Goal: Check status: Check status

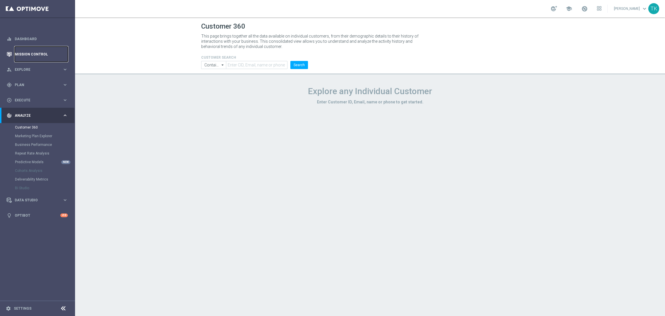
click at [35, 51] on link "Mission Control" at bounding box center [41, 53] width 53 height 15
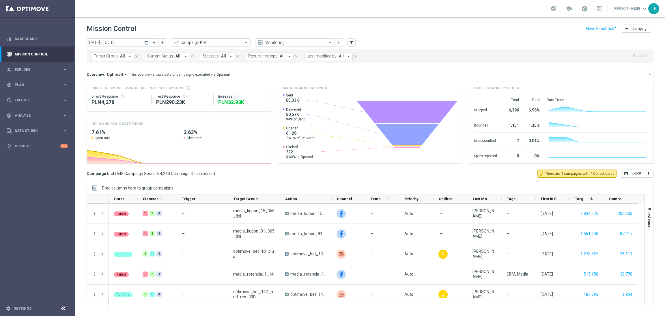
click at [115, 56] on span "Target Group:" at bounding box center [106, 56] width 25 height 5
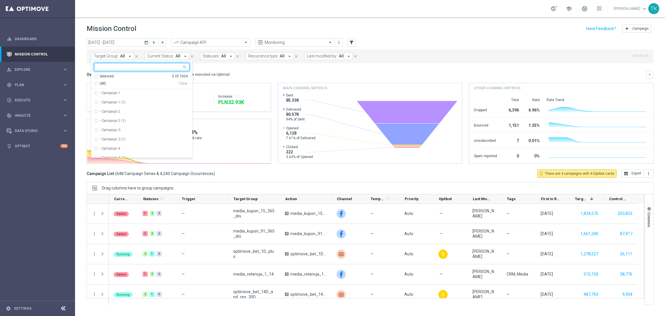
click at [103, 65] on input "text" at bounding box center [139, 67] width 85 height 5
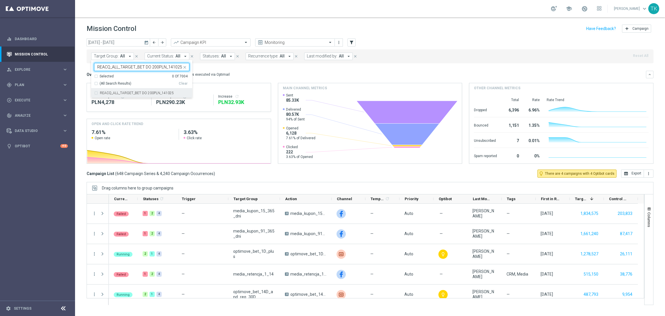
click at [109, 91] on label "REACQ_ALL_TARGET_BET DO 200PLN_141025" at bounding box center [137, 92] width 74 height 3
type input "REACQ_ALL_TARGET_BET DO 200PLN_141025"
click at [80, 71] on div "[DATE] [DATE] - [DATE] arrow_back arrow_forward Campaign KPI trending_up Monito…" at bounding box center [370, 174] width 590 height 272
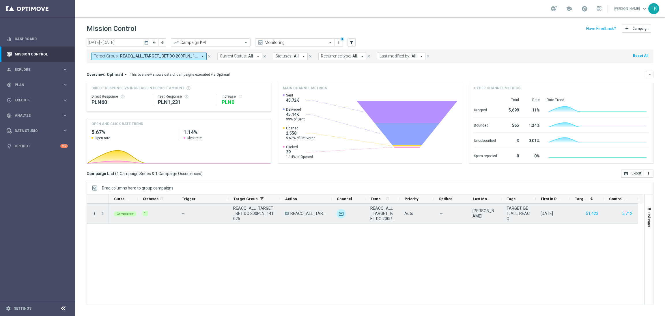
click at [93, 212] on icon "more_vert" at bounding box center [94, 213] width 5 height 5
click at [130, 221] on div "show_chart Campaign Metrics" at bounding box center [129, 225] width 65 height 8
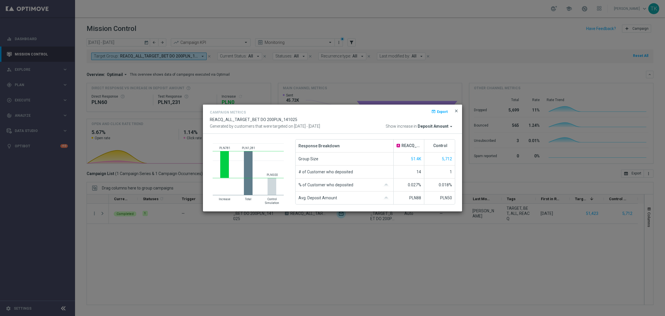
click at [457, 111] on span "close" at bounding box center [456, 110] width 5 height 5
